Goal: Task Accomplishment & Management: Use online tool/utility

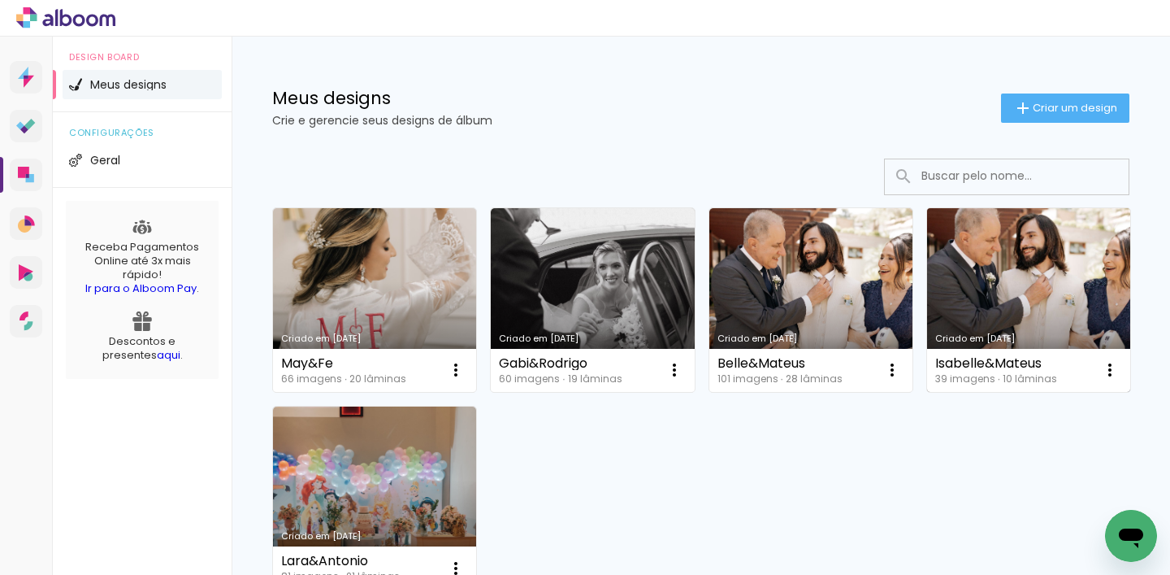
click at [993, 284] on link "Criado em [DATE]" at bounding box center [1028, 300] width 203 height 184
